Goal: Transaction & Acquisition: Book appointment/travel/reservation

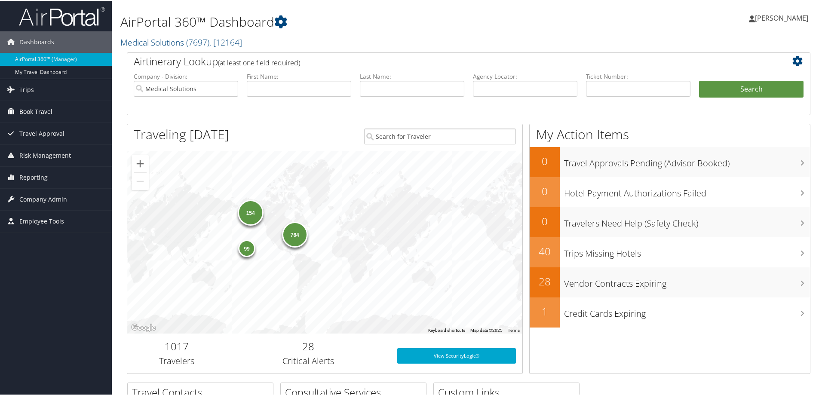
click at [39, 111] on span "Book Travel" at bounding box center [35, 110] width 33 height 21
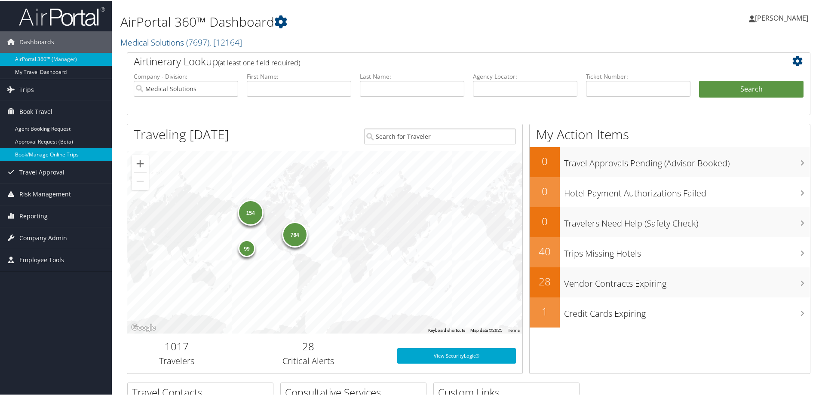
click at [37, 155] on link "Book/Manage Online Trips" at bounding box center [56, 153] width 112 height 13
